Goal: Find specific page/section: Find specific page/section

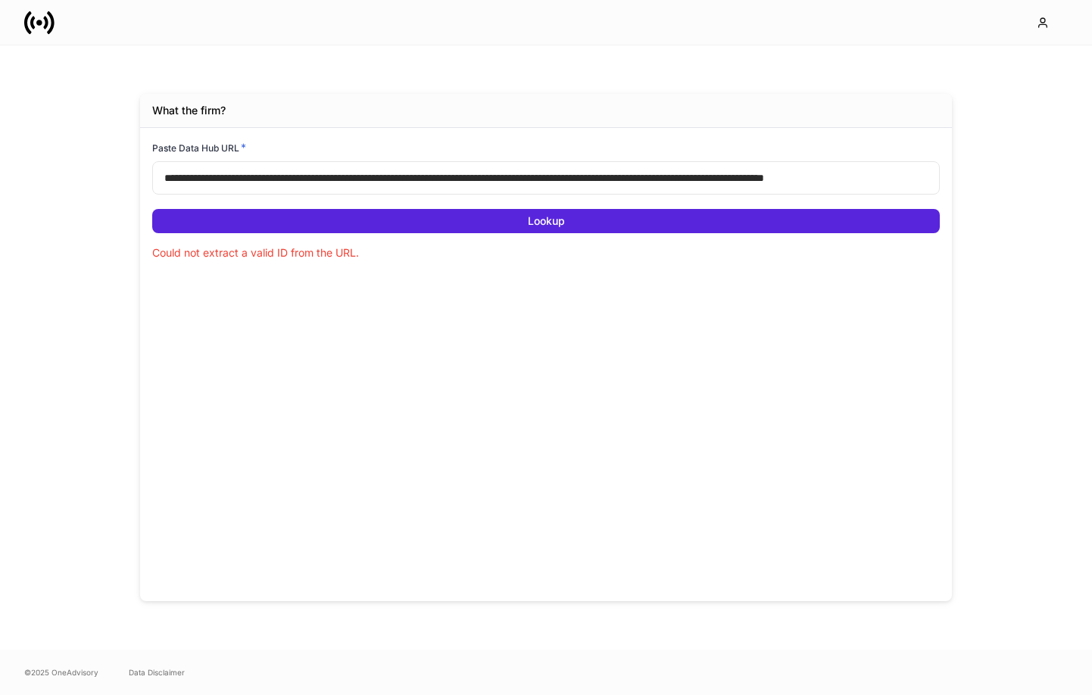
click at [37, 18] on icon at bounding box center [39, 23] width 30 height 30
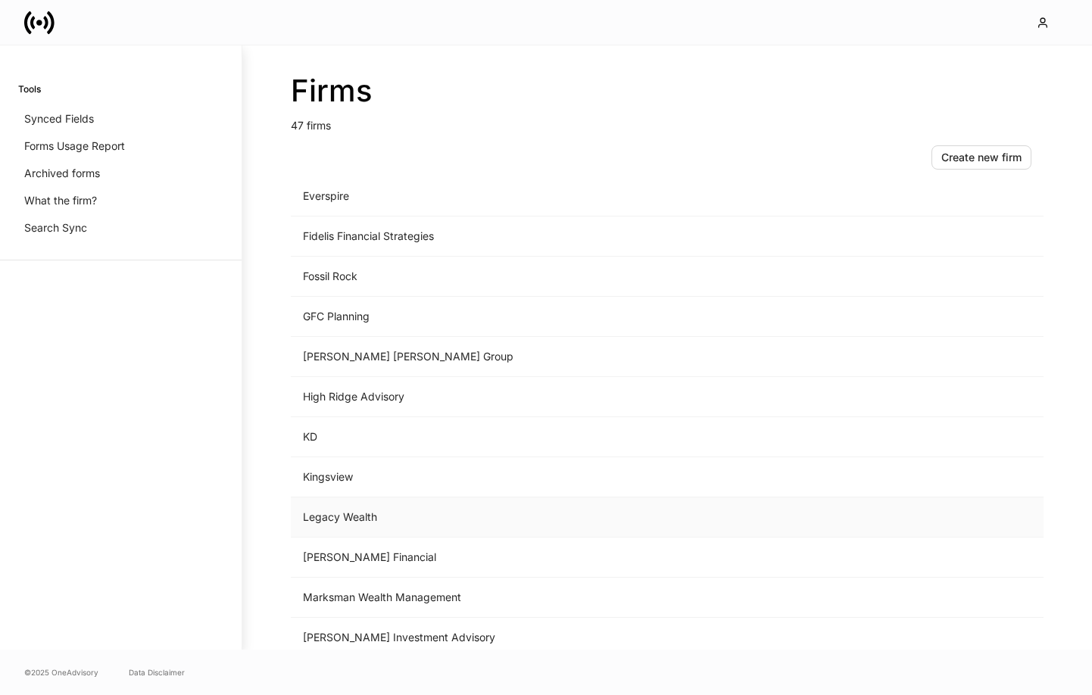
scroll to position [1026, 0]
click at [374, 508] on td "Legacy Wealth" at bounding box center [542, 515] width 502 height 40
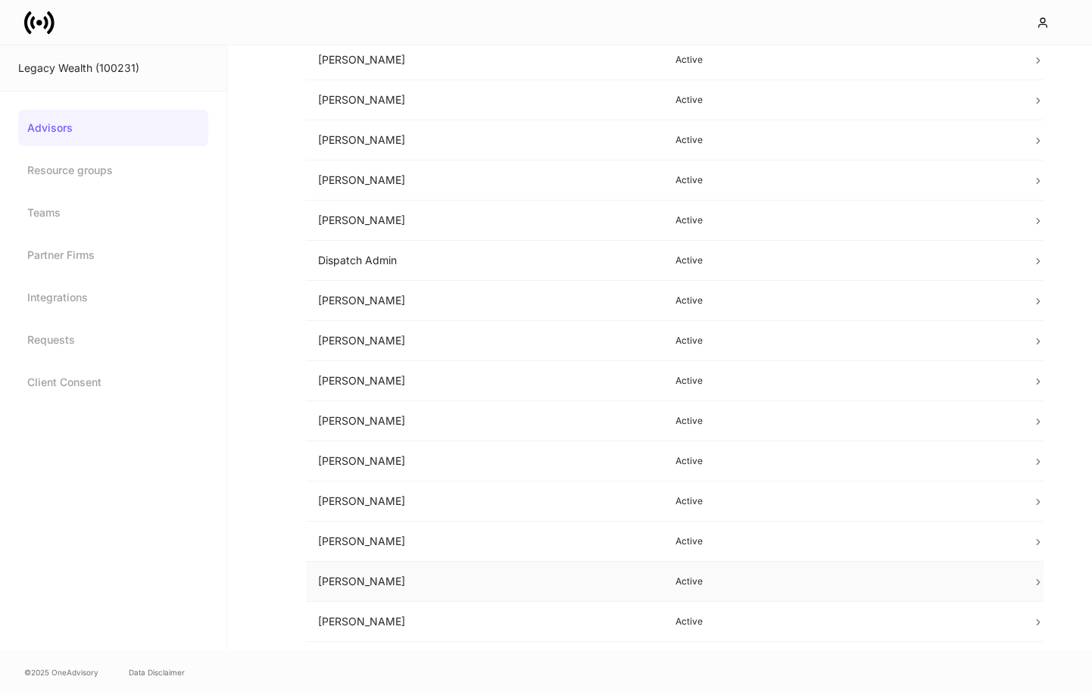
scroll to position [270, 0]
